Goal: Task Accomplishment & Management: Complete application form

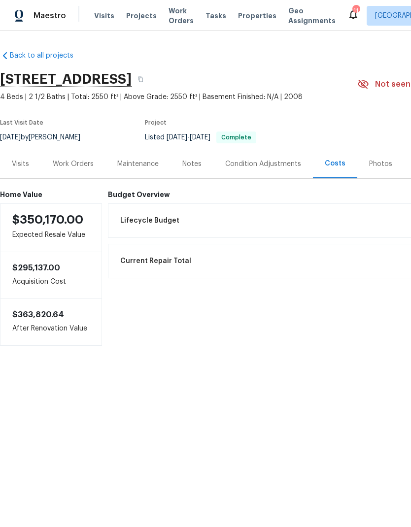
scroll to position [-10, 0]
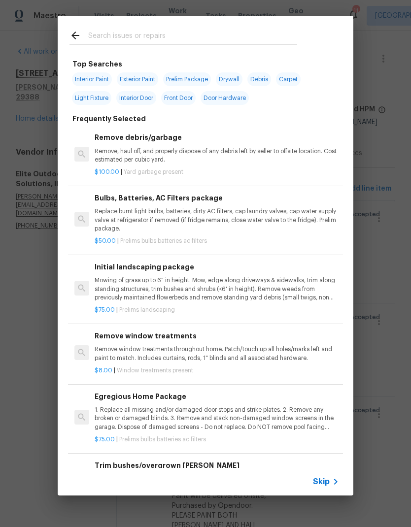
click at [183, 32] on input "text" at bounding box center [192, 37] width 209 height 15
type input "Shutter"
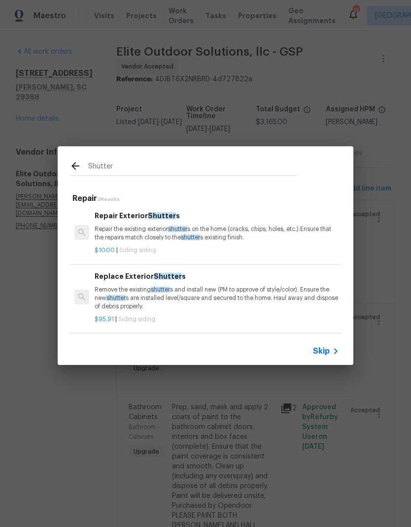
scroll to position [1, 0]
click at [247, 236] on p "Repair the existing exterior shutter s on the home (cracks, chips, holes, etc.)…" at bounding box center [217, 233] width 244 height 17
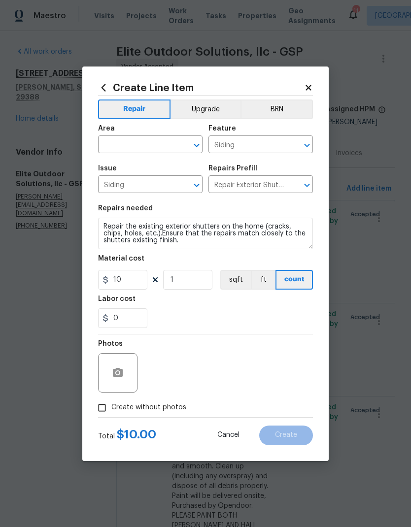
click at [166, 150] on input "text" at bounding box center [136, 145] width 77 height 15
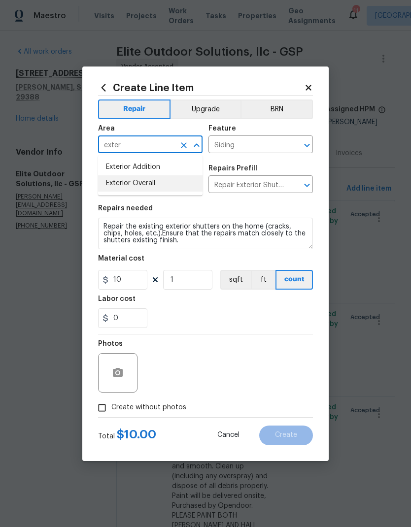
click at [156, 187] on li "Exterior Overall" at bounding box center [150, 183] width 104 height 16
type input "Exterior Overall"
click at [156, 186] on input "Siding" at bounding box center [136, 185] width 77 height 15
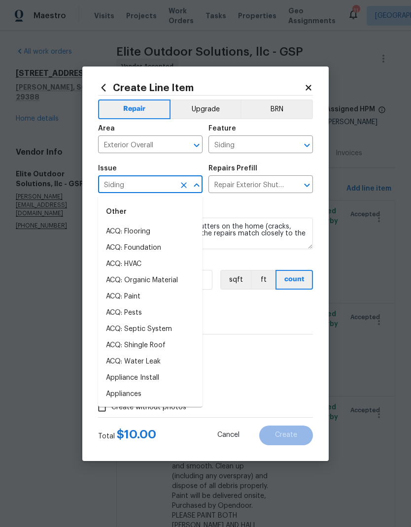
click at [272, 206] on div "Repairs needed" at bounding box center [205, 211] width 215 height 13
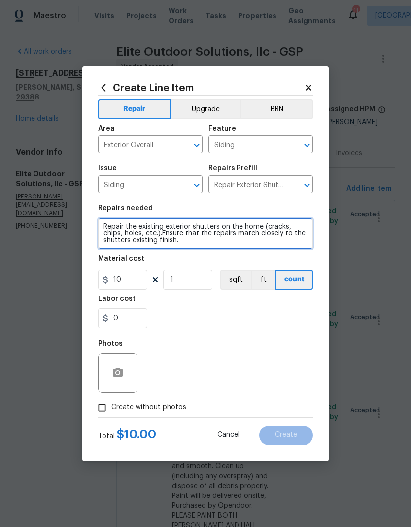
click at [121, 229] on textarea "Repair the existing exterior shutters on the home (cracks, chips, holes, etc.).…" at bounding box center [205, 234] width 215 height 32
click at [120, 229] on textarea "Repair the existing exterior shutters on the home (cracks, chips, holes, etc.).…" at bounding box center [205, 234] width 215 height 32
click at [120, 228] on textarea "Repair the existing exterior shutters on the home (cracks, chips, holes, etc.).…" at bounding box center [205, 234] width 215 height 32
click at [116, 229] on textarea "Repair the existing exterior shutters on the home (cracks, chips, holes, etc.).…" at bounding box center [205, 234] width 215 height 32
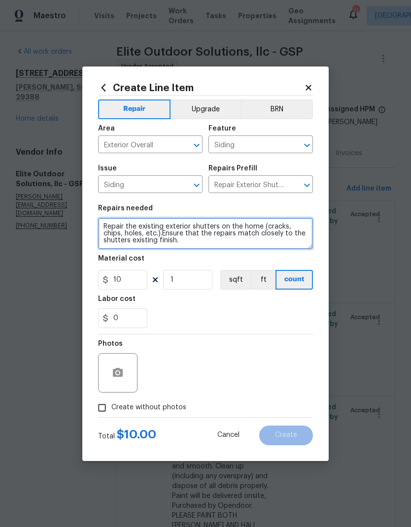
click at [116, 229] on textarea "Repair the existing exterior shutters on the home (cracks, chips, holes, etc.).…" at bounding box center [205, 234] width 215 height 32
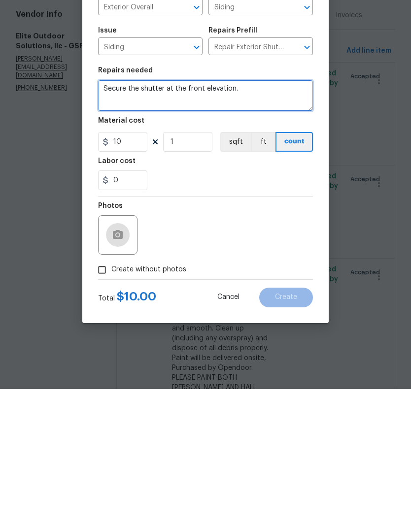
type textarea "Secure the shutter at the front elevation."
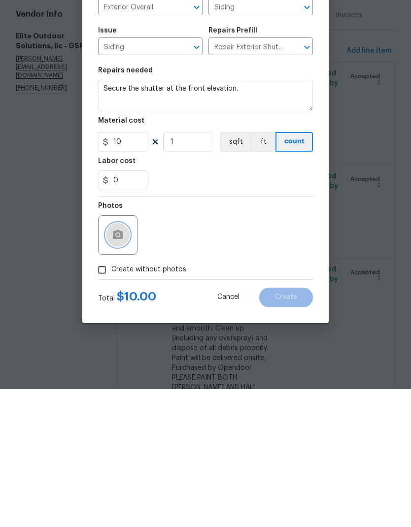
click at [120, 368] on icon "button" at bounding box center [118, 372] width 10 height 9
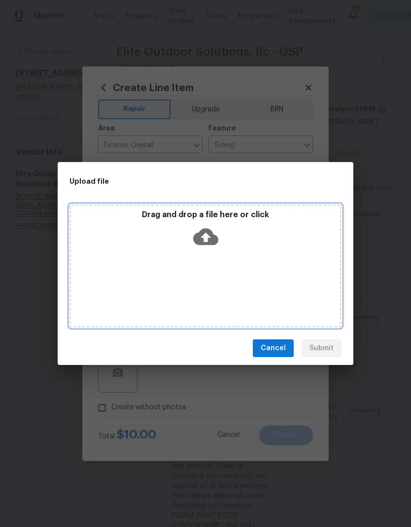
click at [210, 238] on icon at bounding box center [205, 237] width 25 height 17
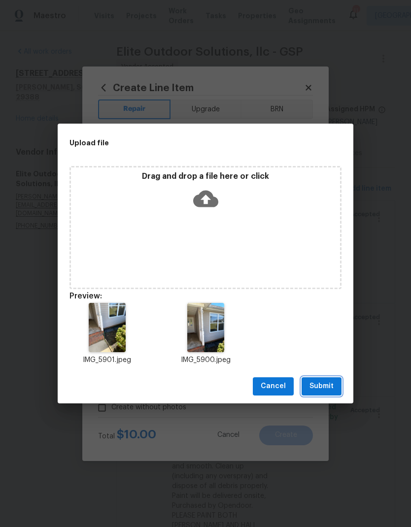
click at [322, 390] on span "Submit" at bounding box center [321, 386] width 24 height 12
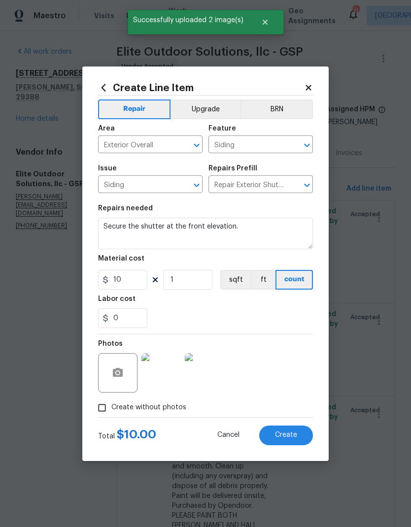
click at [293, 440] on button "Create" at bounding box center [286, 436] width 54 height 20
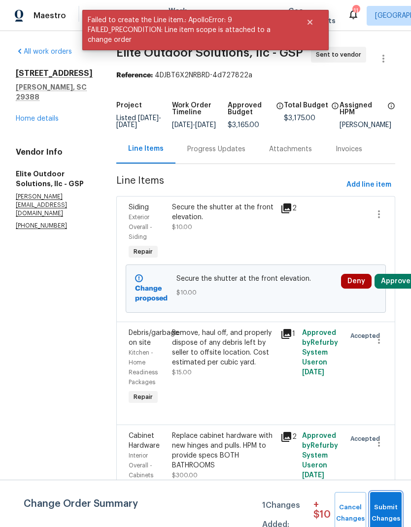
click at [382, 508] on span "Submit Changes" at bounding box center [386, 513] width 22 height 23
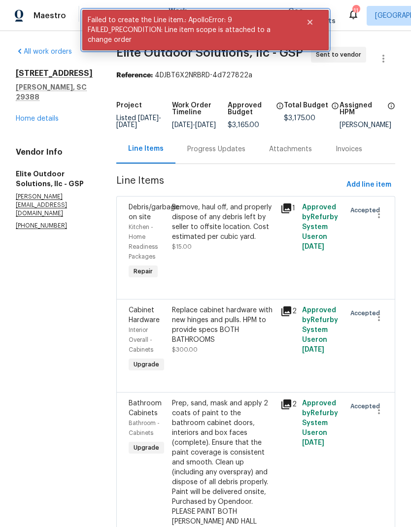
click at [305, 18] on button "Close" at bounding box center [310, 22] width 33 height 20
